Goal: Task Accomplishment & Management: Manage account settings

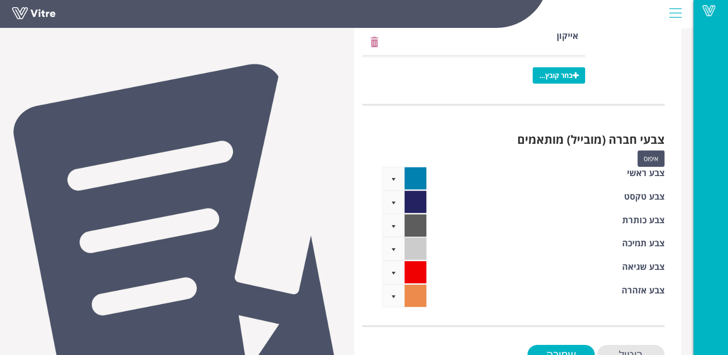
scroll to position [2977, 0]
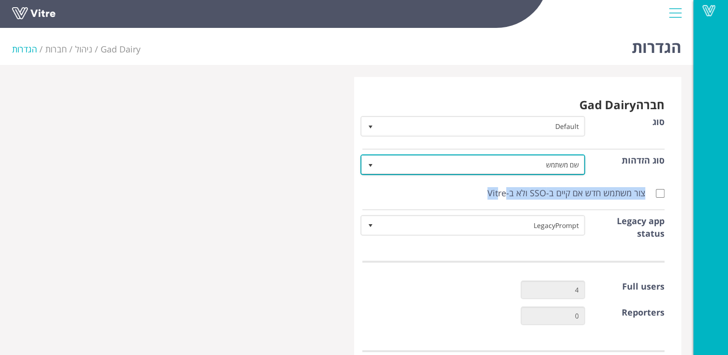
drag, startPoint x: 506, startPoint y: 186, endPoint x: 499, endPoint y: 195, distance: 11.6
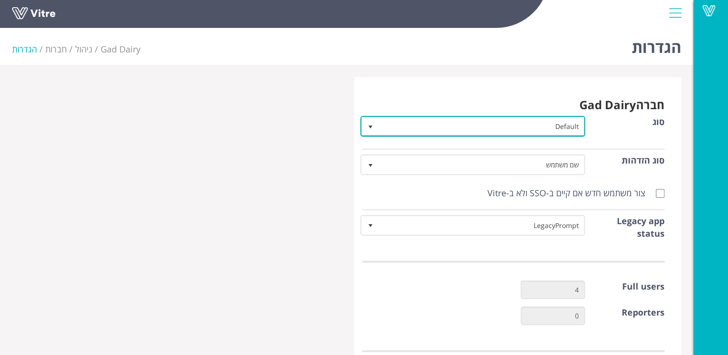
click at [542, 124] on span "Default" at bounding box center [482, 125] width 206 height 17
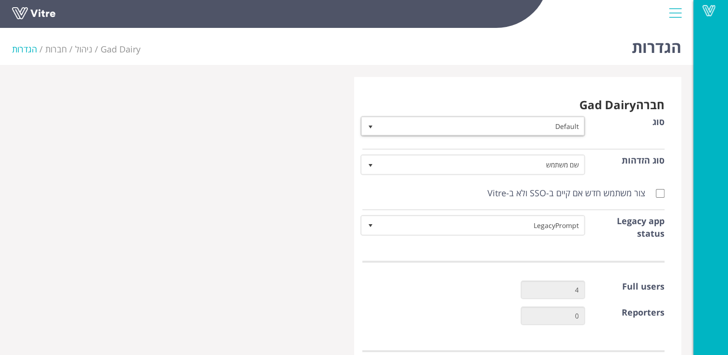
click at [679, 20] on div at bounding box center [675, 13] width 22 height 26
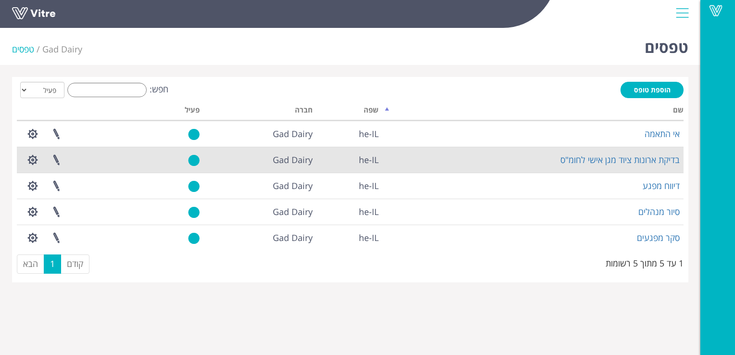
click at [531, 163] on td "בדיקת ארונות ציוד מגן אישי לחומ"ס" at bounding box center [532, 160] width 301 height 26
click at [598, 157] on link "בדיקת ארונות ציוד מגן אישי לחומ"ס" at bounding box center [619, 160] width 119 height 12
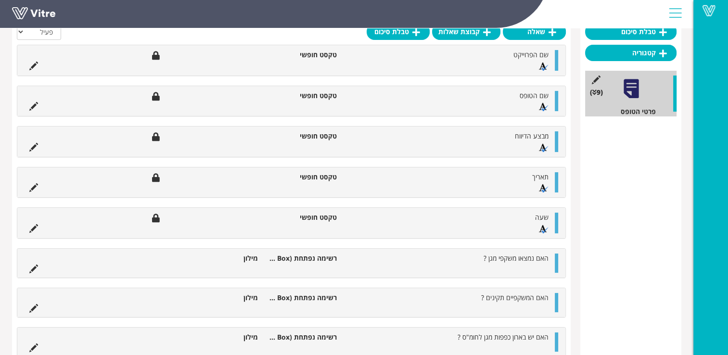
scroll to position [167, 0]
